Goal: Book appointment/travel/reservation

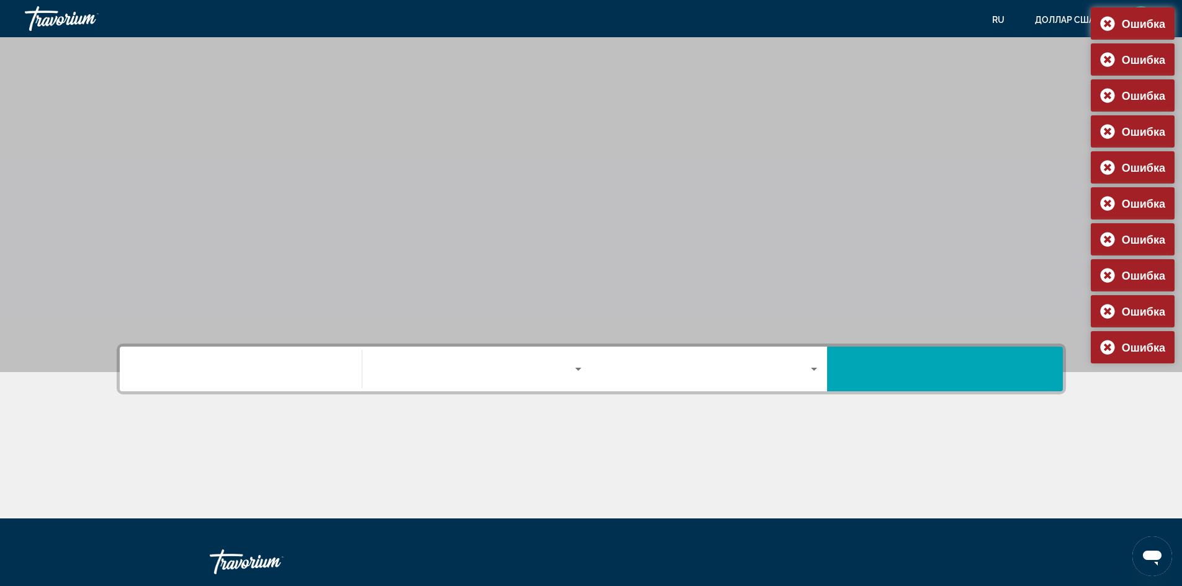
drag, startPoint x: 234, startPoint y: 383, endPoint x: 231, endPoint y: 374, distance: 9.6
click at [234, 386] on div "Виджет поиска" at bounding box center [241, 369] width 210 height 35
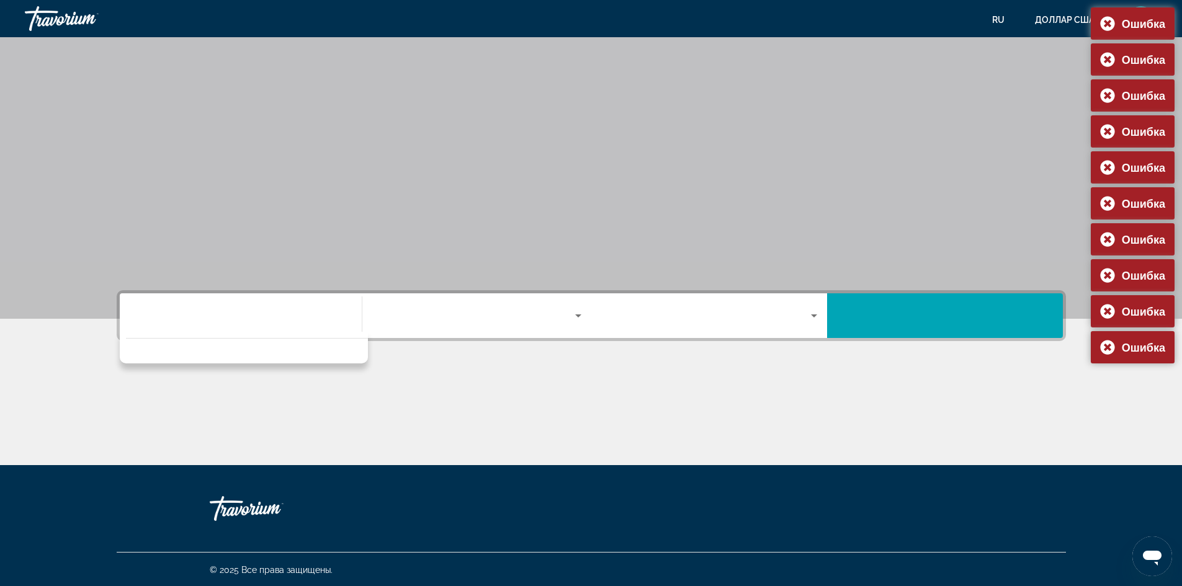
scroll to position [55, 0]
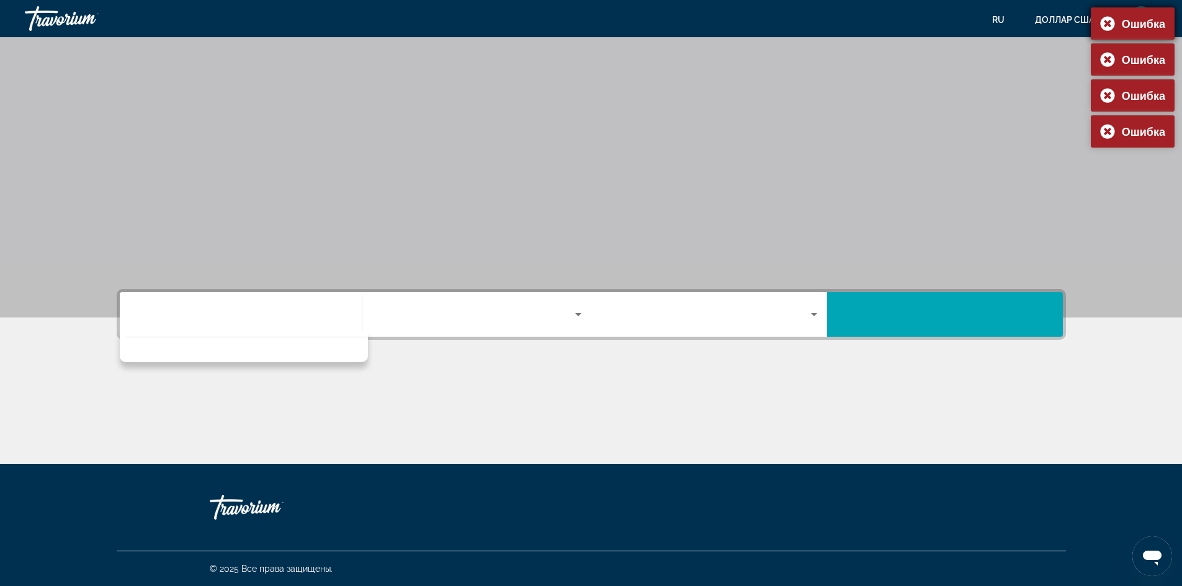
click at [1110, 24] on div "Ошибка" at bounding box center [1133, 23] width 84 height 32
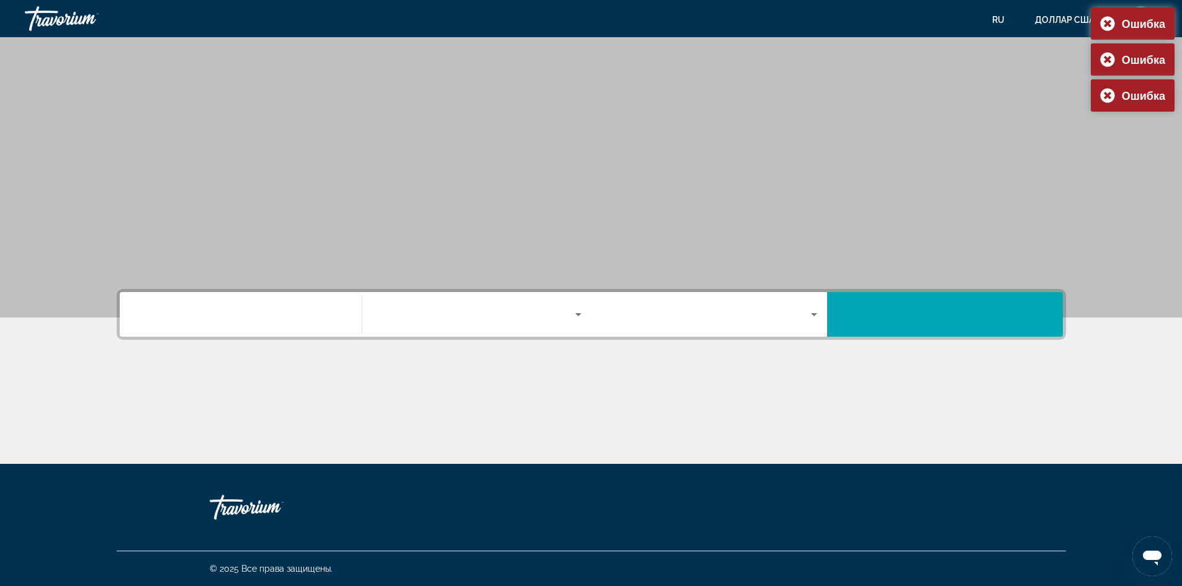
click at [1110, 24] on div "Ошибка" at bounding box center [1133, 23] width 84 height 32
click at [1110, 23] on div "Ошибка" at bounding box center [1133, 23] width 84 height 32
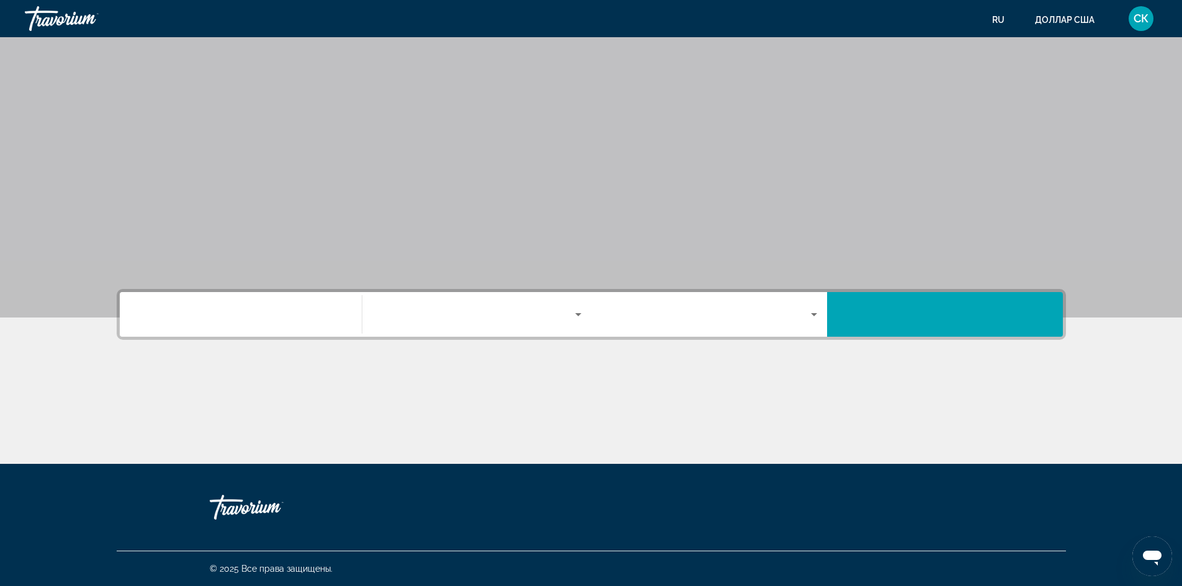
click at [440, 319] on span "Виджет поиска" at bounding box center [473, 314] width 203 height 15
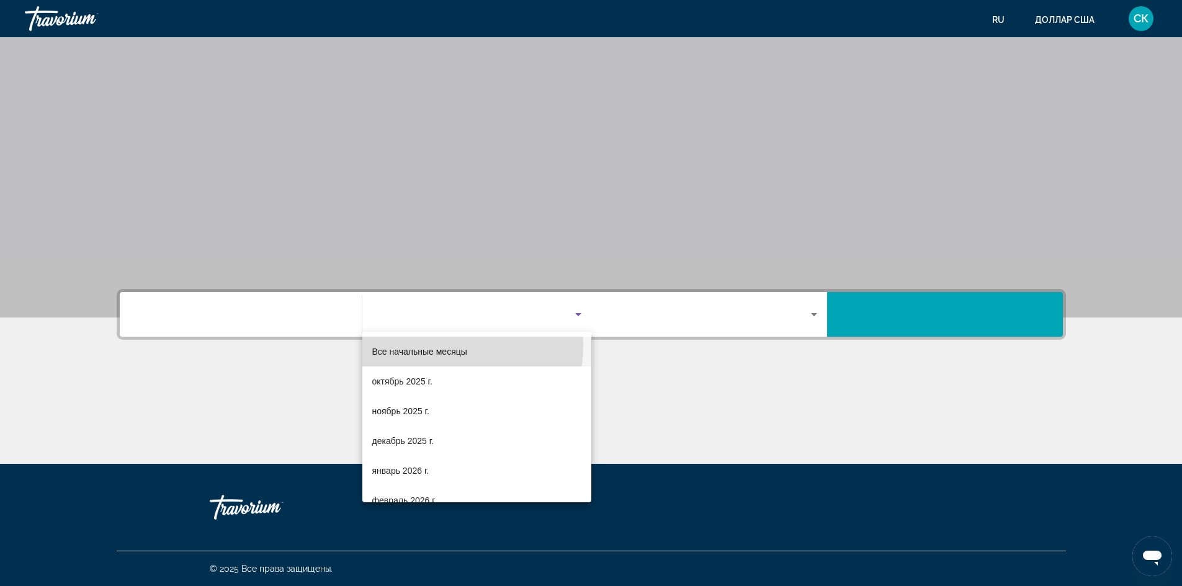
click at [432, 346] on span "Все начальные месяцы" at bounding box center [419, 351] width 95 height 15
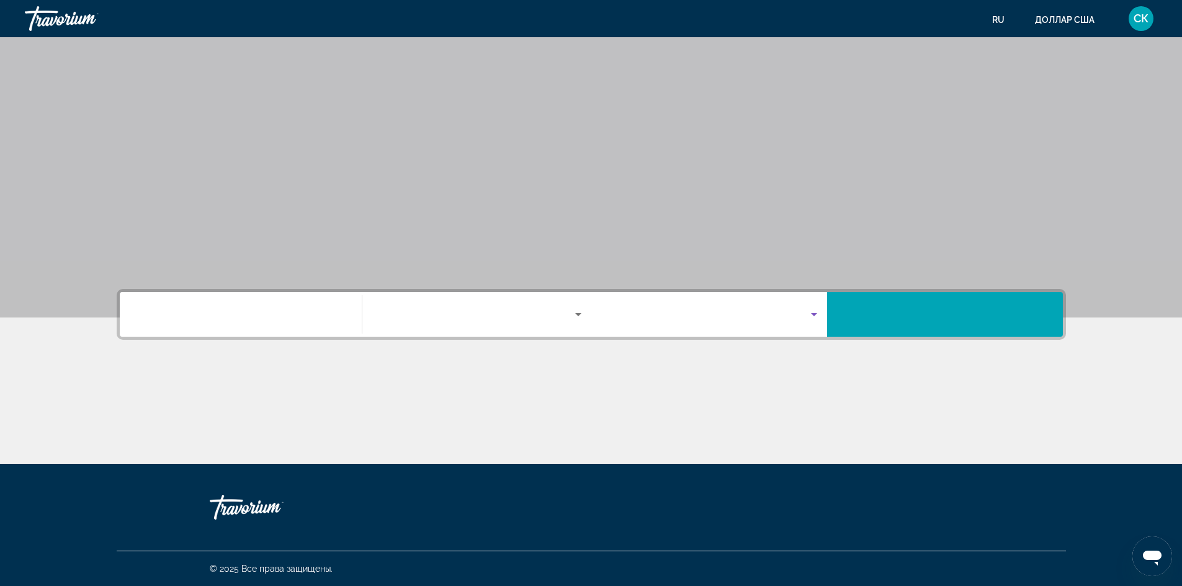
click at [637, 315] on span "Виджет поиска" at bounding box center [710, 314] width 204 height 15
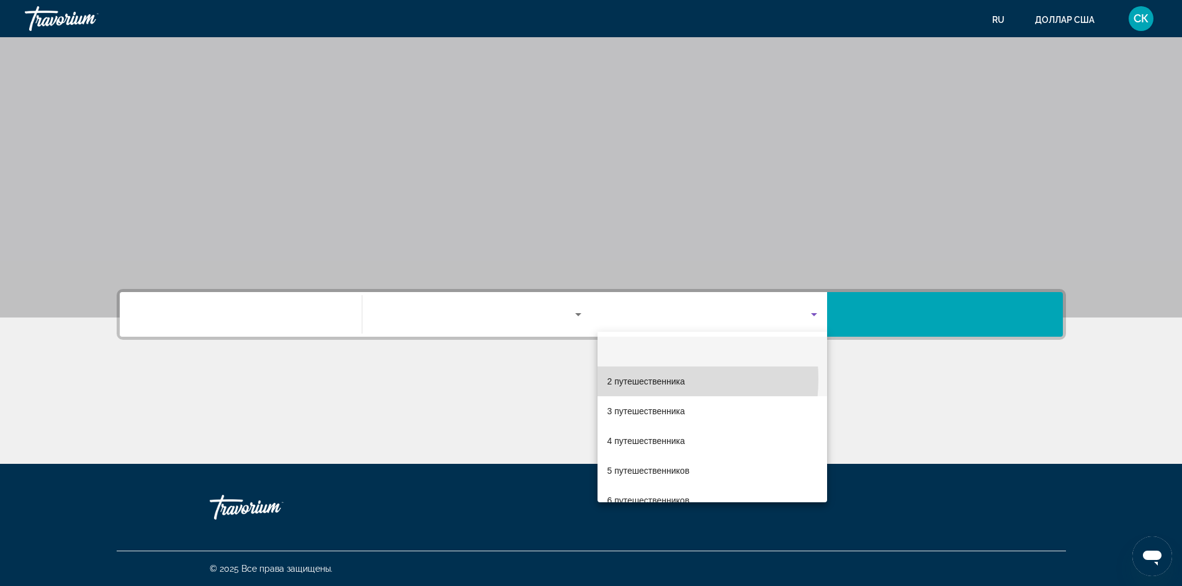
drag, startPoint x: 637, startPoint y: 379, endPoint x: 683, endPoint y: 365, distance: 48.7
click at [637, 379] on font "2 путешественника" at bounding box center [647, 382] width 78 height 10
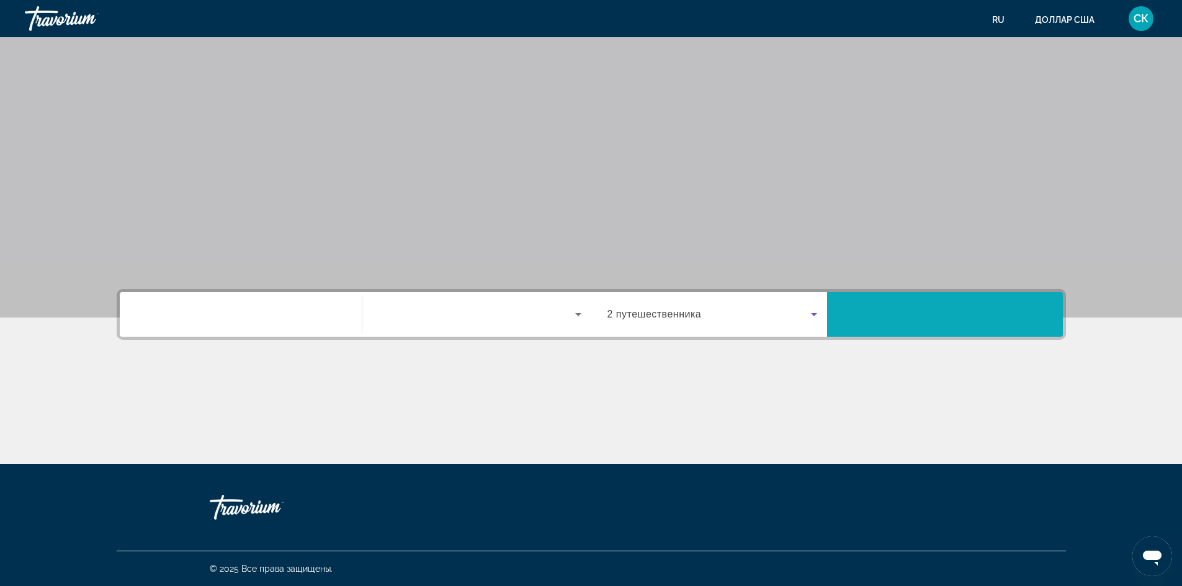
click at [899, 303] on span "Виджет поиска" at bounding box center [945, 315] width 236 height 30
